Goal: Transaction & Acquisition: Obtain resource

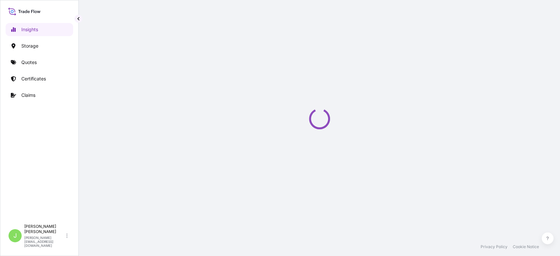
select select "2025"
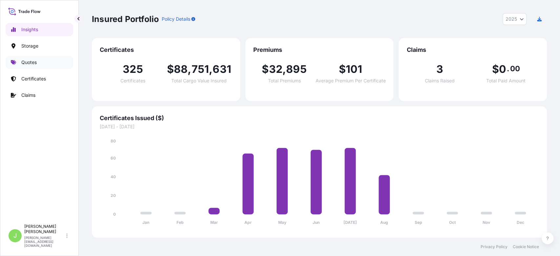
click at [46, 60] on link "Quotes" at bounding box center [40, 62] width 68 height 13
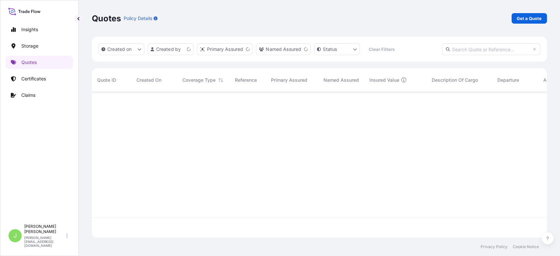
scroll to position [142, 448]
click at [519, 21] on p "Get a Quote" at bounding box center [528, 18] width 25 height 7
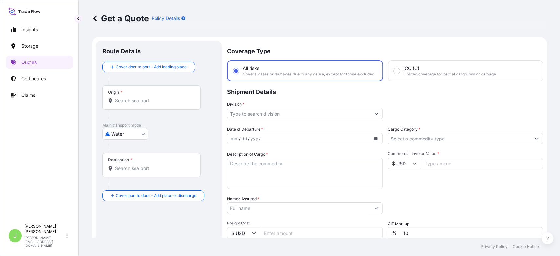
click at [135, 132] on body "Insights Storage Quotes Certificates Claims J [PERSON_NAME] [PERSON_NAME][EMAIL…" at bounding box center [280, 128] width 560 height 256
click at [115, 152] on span "Air" at bounding box center [118, 150] width 6 height 7
select select "Air"
click at [170, 108] on div "Origin *" at bounding box center [151, 100] width 98 height 24
click at [170, 107] on input "Origin *" at bounding box center [153, 103] width 77 height 7
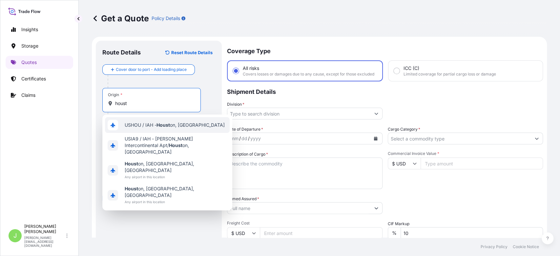
click at [171, 128] on span "USHOU / IAH - [PERSON_NAME] on, [GEOGRAPHIC_DATA]" at bounding box center [175, 125] width 100 height 7
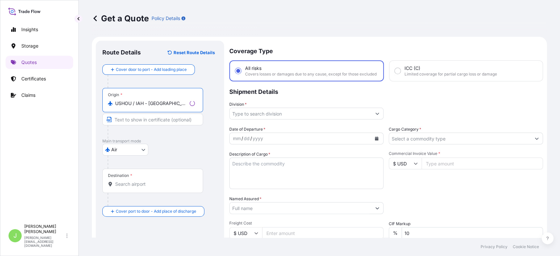
type input "USHOU / IAH - [GEOGRAPHIC_DATA], [GEOGRAPHIC_DATA]"
click at [483, 27] on div "Get a Quote Policy Details" at bounding box center [319, 18] width 455 height 37
click at [130, 186] on input "Destination *" at bounding box center [153, 184] width 77 height 7
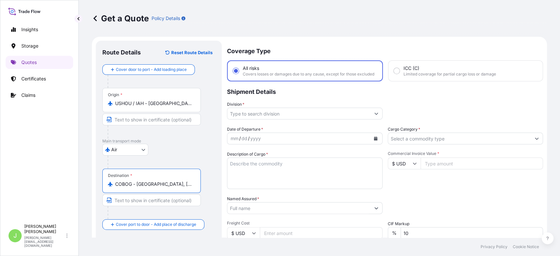
type input "COBOG - [GEOGRAPHIC_DATA], [GEOGRAPHIC_DATA]"
click at [247, 127] on div "Coverage Type All risks Covers losses or damages due to any cause, except for t…" at bounding box center [385, 189] width 316 height 297
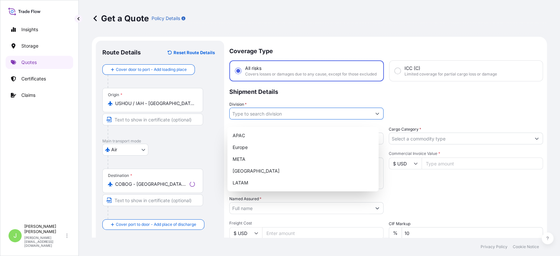
click at [251, 119] on input "Division *" at bounding box center [300, 114] width 142 height 12
click at [262, 181] on div "LATAM" at bounding box center [303, 183] width 146 height 12
type input "LATAM"
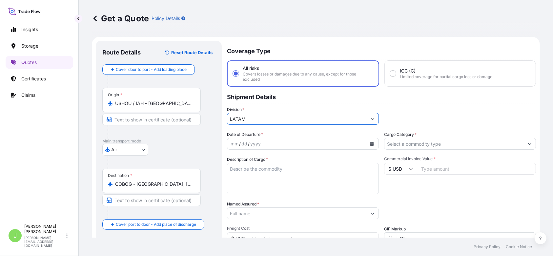
click at [434, 143] on input "Cargo Category *" at bounding box center [453, 144] width 139 height 12
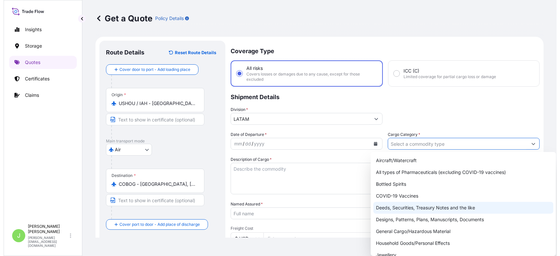
scroll to position [44, 0]
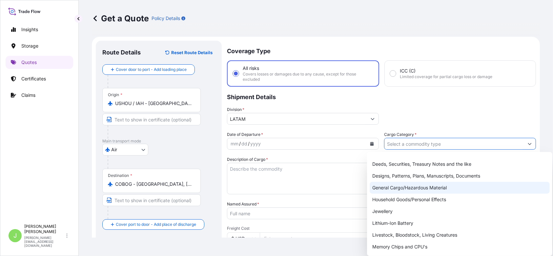
click at [389, 189] on div "General Cargo/Hazardous Material" at bounding box center [459, 188] width 180 height 12
type input "General Cargo/Hazardous Material"
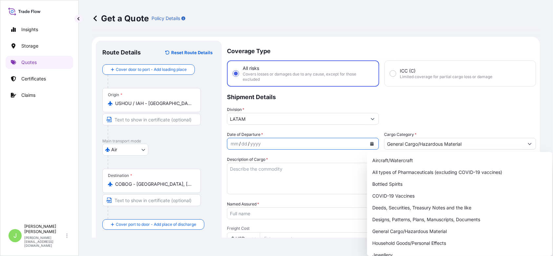
click at [366, 147] on button "Calendar" at bounding box center [371, 143] width 10 height 10
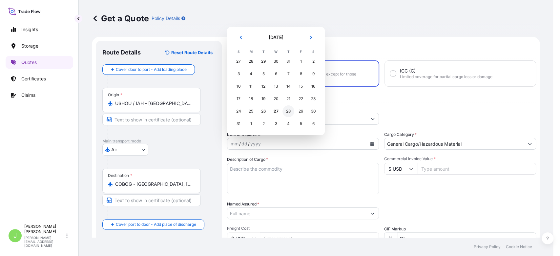
click at [287, 112] on div "28" at bounding box center [288, 111] width 12 height 12
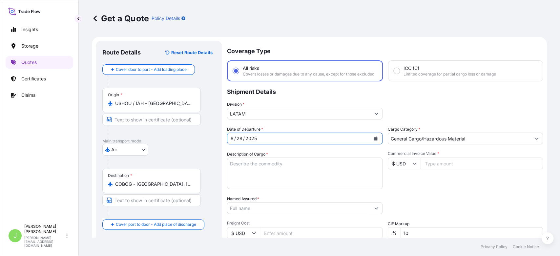
click at [284, 164] on textarea "Description of Cargo *" at bounding box center [304, 172] width 155 height 31
paste textarea "PHENOLIC PRIMER F20017628 RESTRICTED"
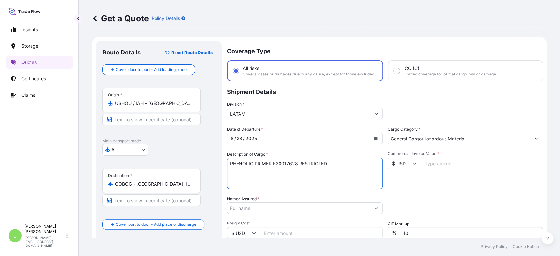
type textarea "PHENOLIC PRIMER F20017628 RESTRICTED"
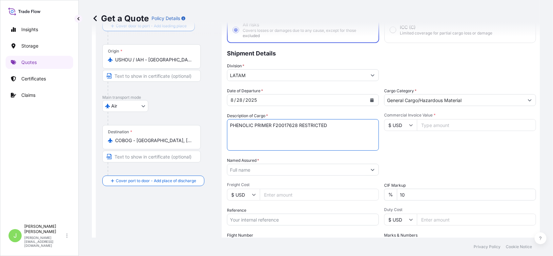
click at [268, 168] on input "Named Assured *" at bounding box center [296, 170] width 139 height 12
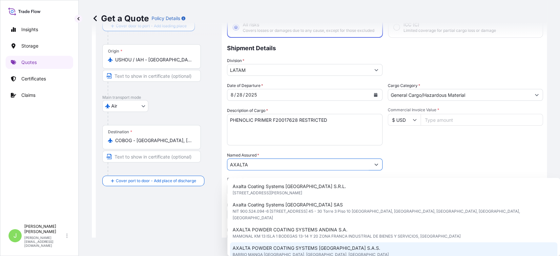
click at [295, 245] on span "AXALTA POWDER COATING SYSTEMS [GEOGRAPHIC_DATA] S.A.S." at bounding box center [306, 248] width 148 height 7
type input "AXALTA POWDER COATING SYSTEMS [GEOGRAPHIC_DATA] S.A.S."
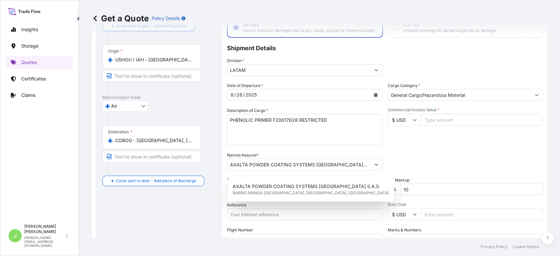
click at [206, 208] on div "Route Details Reset Route Details Cover door to port - Add loading place Place …" at bounding box center [158, 146] width 113 height 284
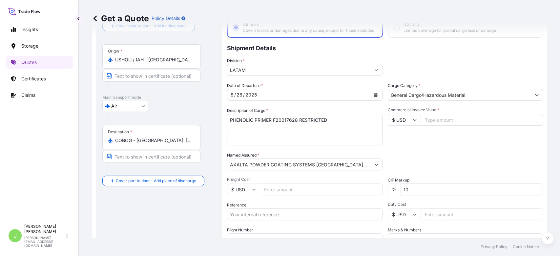
click at [267, 191] on input "Freight Cost" at bounding box center [321, 189] width 123 height 12
paste input "477"
type input "477"
click at [446, 55] on p "Shipment Details" at bounding box center [385, 48] width 316 height 20
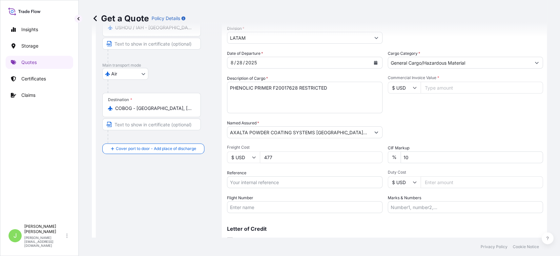
scroll to position [87, 0]
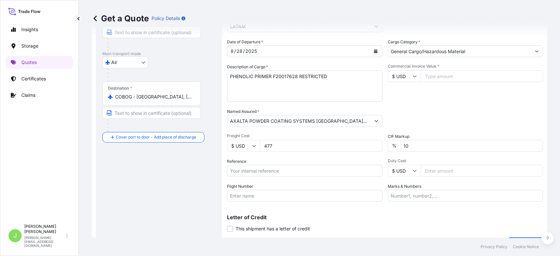
click at [252, 172] on input "Reference" at bounding box center [304, 171] width 155 height 12
paste input "CO4011153577"
type input "CO4011153577"
click at [444, 9] on div "Get a Quote Policy Details" at bounding box center [319, 18] width 455 height 37
click at [236, 197] on input "Flight Number" at bounding box center [304, 195] width 155 height 12
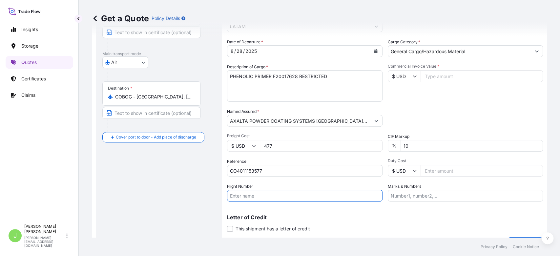
paste input "QT4237"
type input "QT4237"
click at [189, 197] on div "Route Details Reset Route Details Cover door to port - Add loading place Place …" at bounding box center [158, 102] width 113 height 284
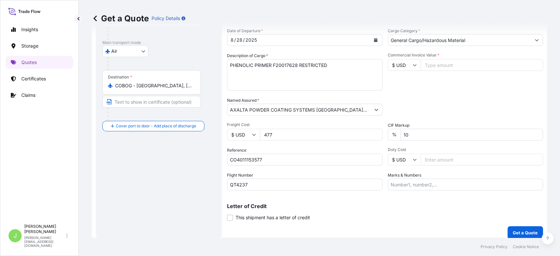
scroll to position [109, 0]
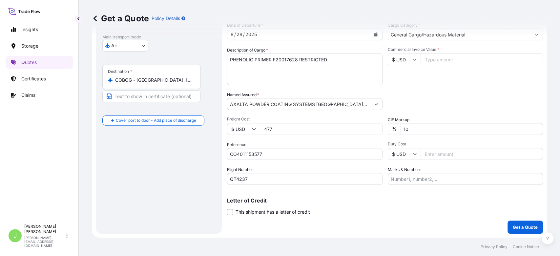
click at [428, 76] on div "Commercial Invoice Value * $ USD" at bounding box center [464, 66] width 155 height 38
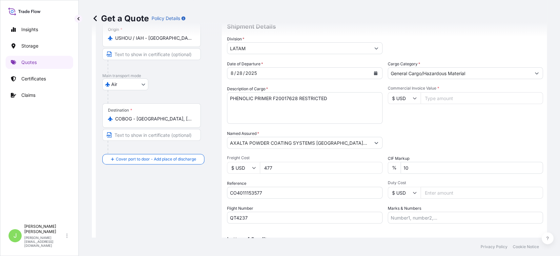
click at [427, 102] on input "Commercial Invoice Value *" at bounding box center [481, 98] width 123 height 12
paste input "4.01"
type input "4007.41"
click at [408, 223] on input "Marks & Numbers" at bounding box center [464, 217] width 155 height 12
paste input "729-90459961"
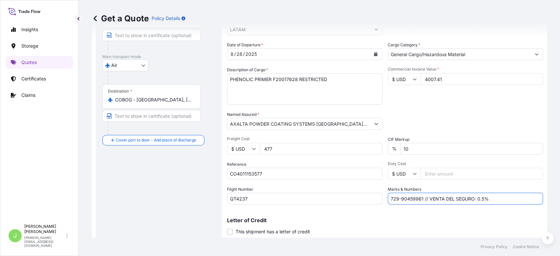
scroll to position [109, 0]
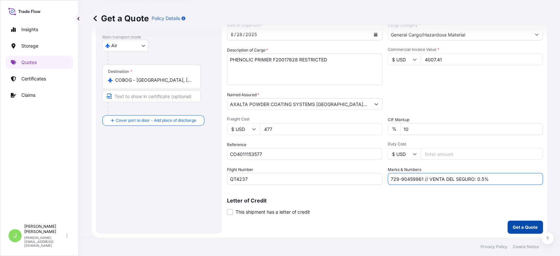
type input "729-90459961 // VENTA DEL SEGURO: 0.5%"
click at [516, 227] on p "Get a Quote" at bounding box center [524, 227] width 25 height 7
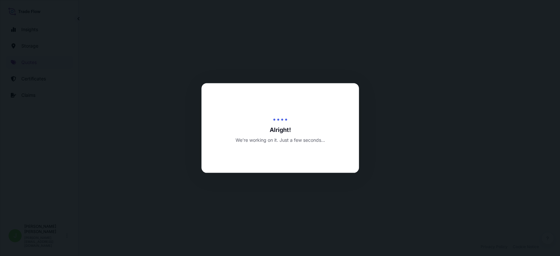
select select "Air"
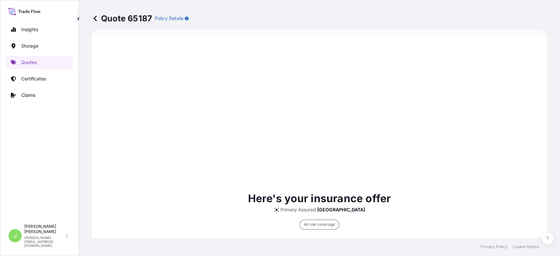
scroll to position [320, 0]
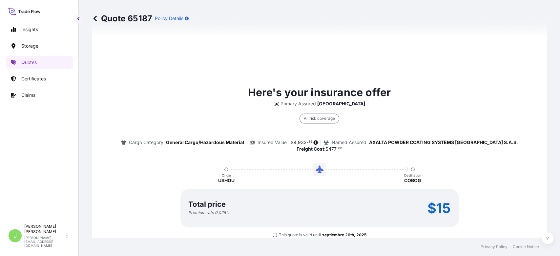
scroll to position [539, 0]
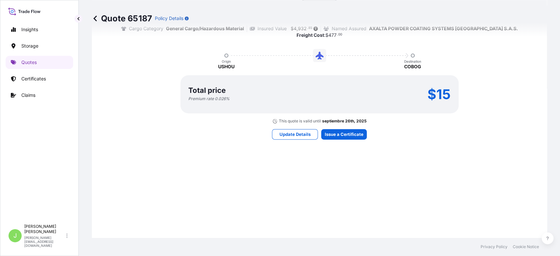
click at [351, 149] on div "Here's your insurance offer Primary Assured [GEOGRAPHIC_DATA] All risk coverage…" at bounding box center [319, 54] width 436 height 473
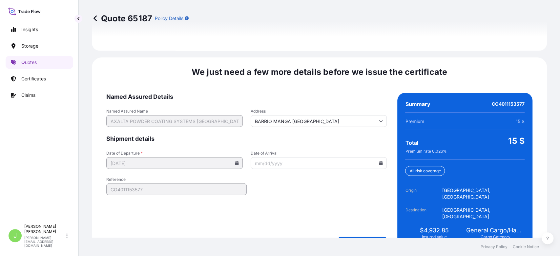
scroll to position [996, 0]
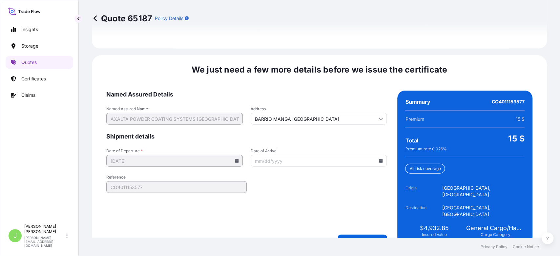
click at [361, 232] on div "We just need a few more details before we issue the certificate Named Assured D…" at bounding box center [319, 154] width 455 height 199
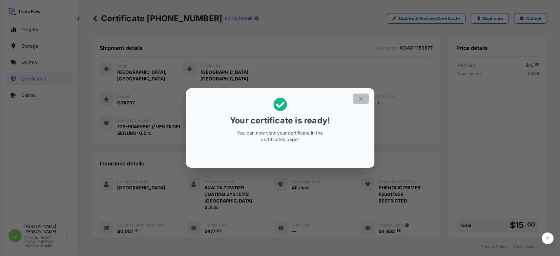
click at [358, 100] on icon "button" at bounding box center [361, 99] width 6 height 6
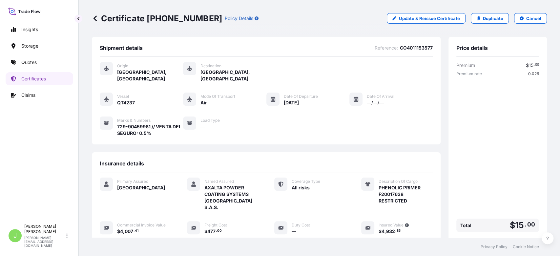
click at [161, 17] on p "Certificate [PHONE_NUMBER]" at bounding box center [157, 18] width 130 height 10
copy p "Certificate [PHONE_NUMBER]"
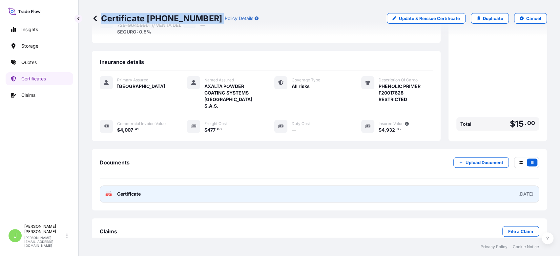
click at [145, 185] on link "PDF Certificate [DATE]" at bounding box center [319, 193] width 439 height 17
